Goal: Obtain resource: Download file/media

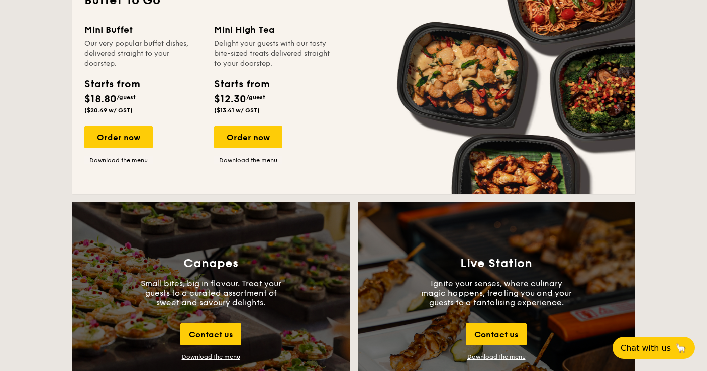
scroll to position [1229, 0]
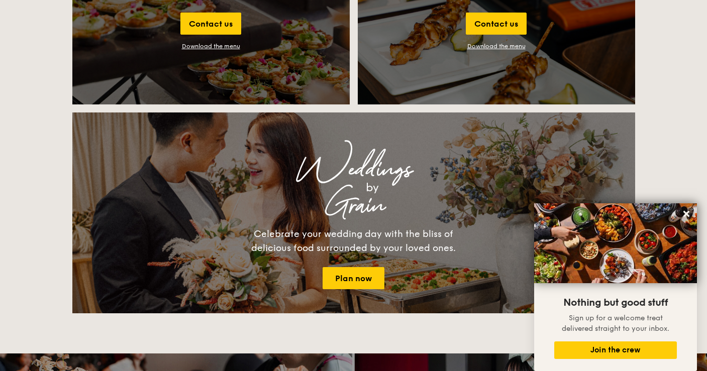
click at [503, 48] on link "Download the menu" at bounding box center [496, 46] width 58 height 7
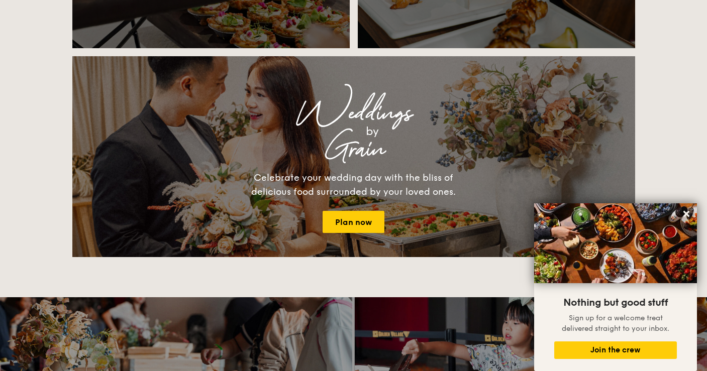
scroll to position [1285, 0]
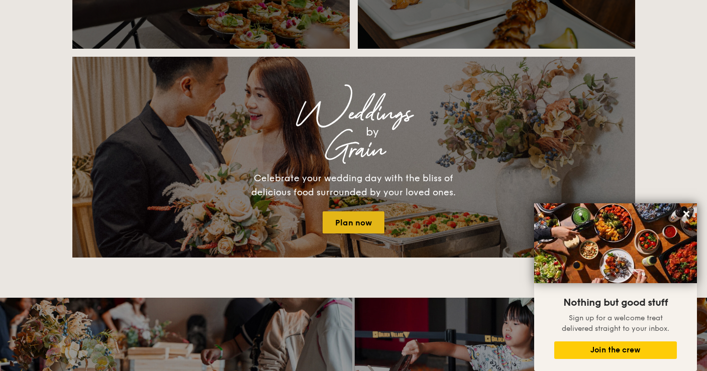
click at [359, 224] on link "Plan now" at bounding box center [353, 222] width 62 height 22
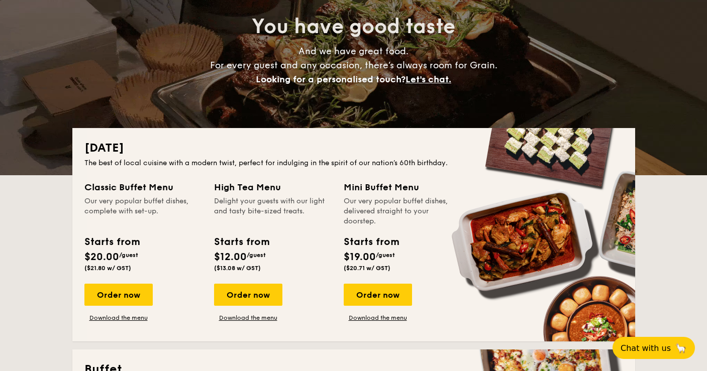
scroll to position [112, 0]
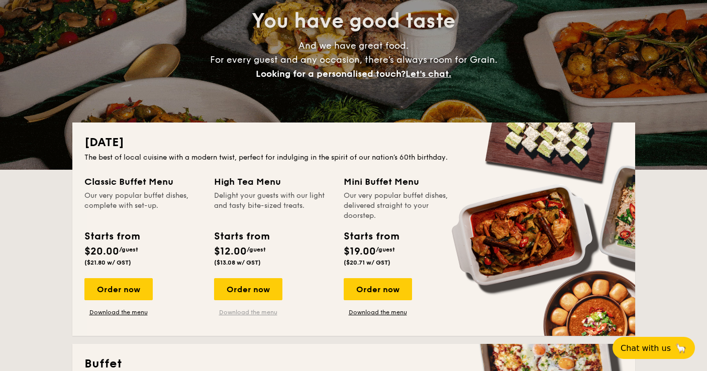
click at [249, 312] on link "Download the menu" at bounding box center [248, 312] width 68 height 8
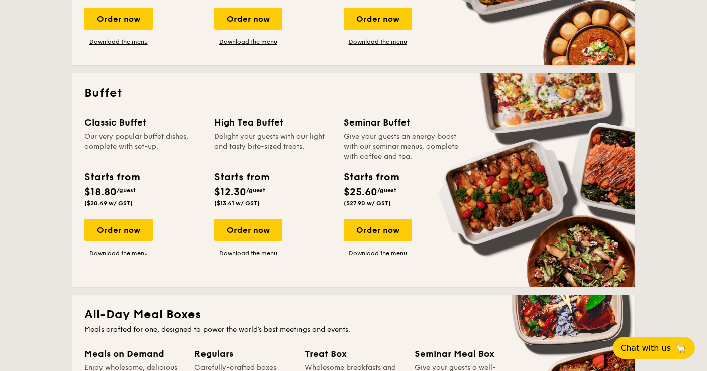
scroll to position [447, 0]
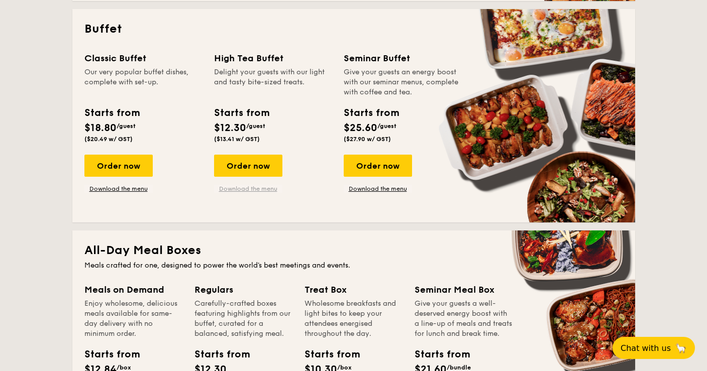
click at [264, 185] on link "Download the menu" at bounding box center [248, 189] width 68 height 8
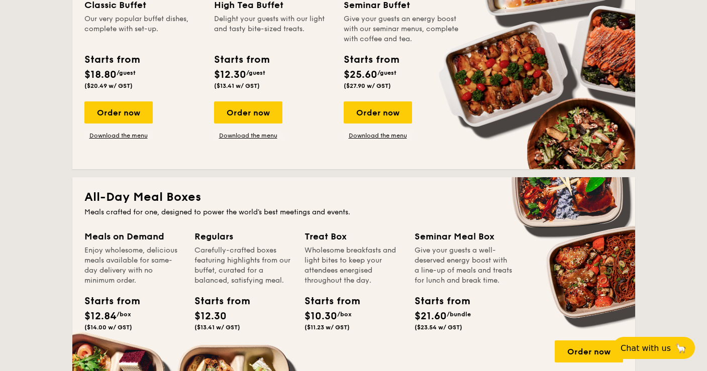
scroll to position [559, 0]
